Goal: Navigation & Orientation: Find specific page/section

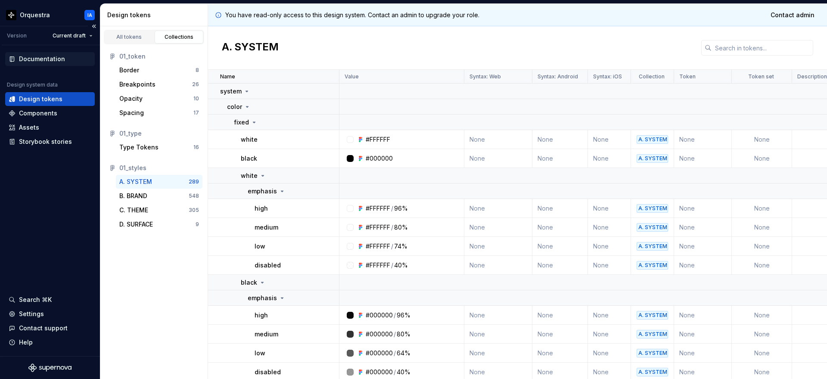
click at [28, 61] on div "Documentation" at bounding box center [42, 59] width 46 height 9
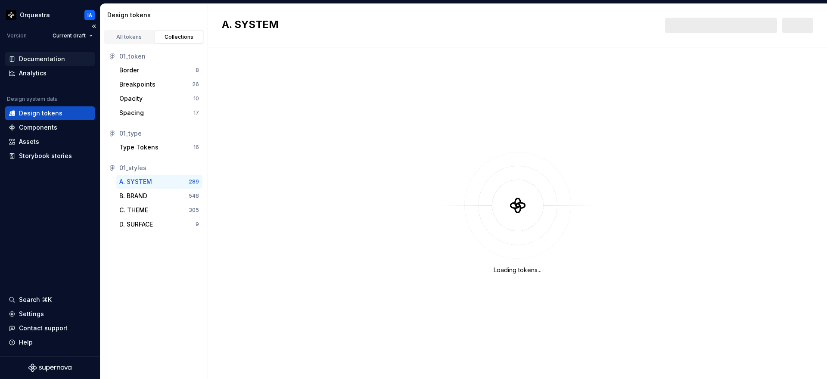
click at [36, 58] on div "Documentation" at bounding box center [42, 59] width 46 height 9
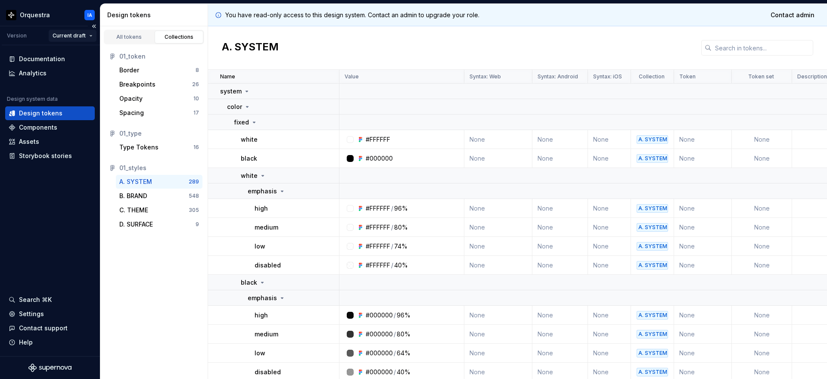
click at [74, 40] on html "Orquestra IA Version Current draft Documentation Analytics Design system data D…" at bounding box center [413, 189] width 827 height 379
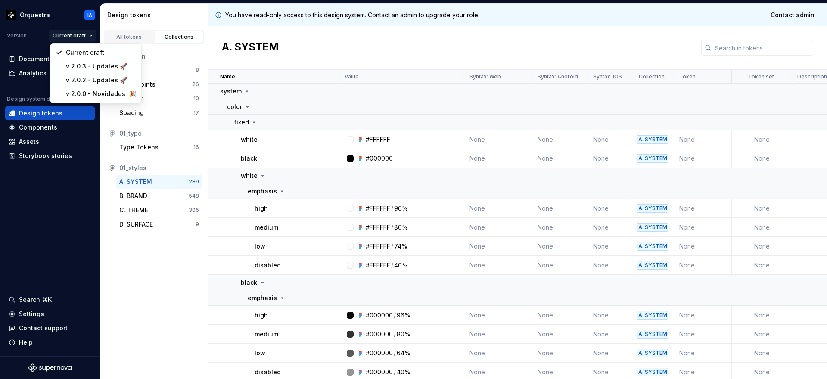
click at [76, 37] on html "Orquestra IA Version Current draft Documentation Analytics Design system data D…" at bounding box center [413, 189] width 827 height 379
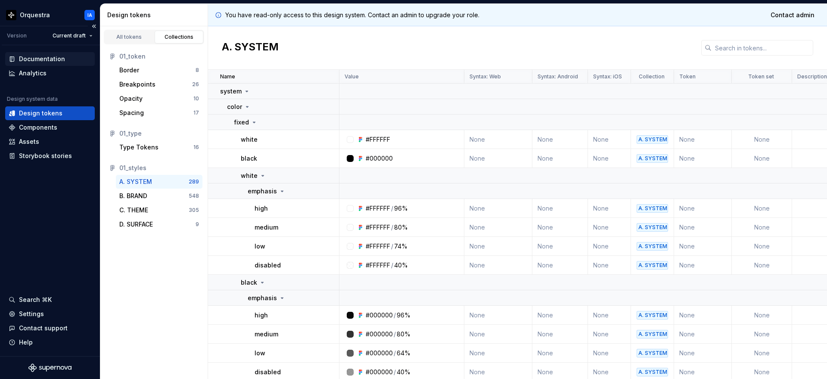
click at [48, 59] on div "Documentation" at bounding box center [42, 59] width 46 height 9
